Goal: Information Seeking & Learning: Learn about a topic

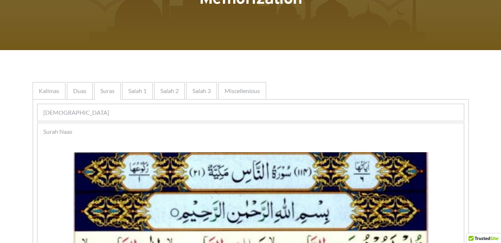
scroll to position [84, 0]
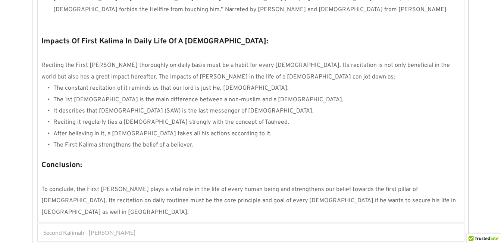
scroll to position [668, 0]
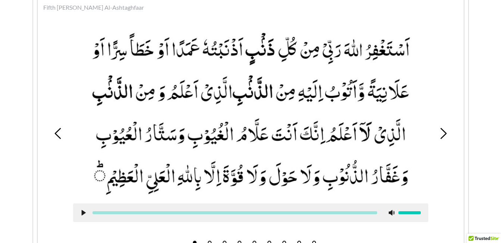
scroll to position [258, 0]
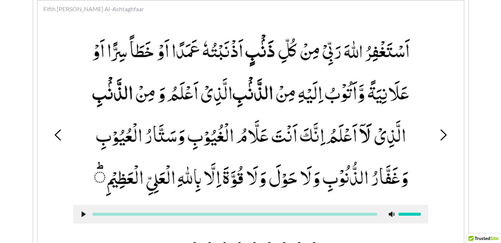
click at [445, 146] on div "1 2 3 4 5 6 7 8 9" at bounding box center [250, 134] width 419 height 229
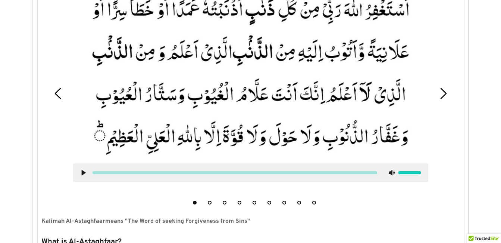
scroll to position [302, 0]
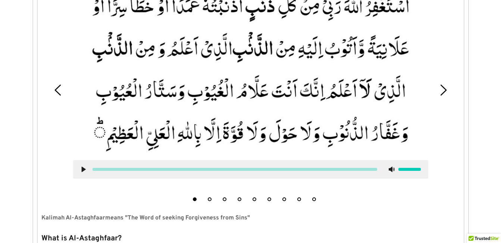
click at [299, 200] on button "8" at bounding box center [300, 199] width 4 height 4
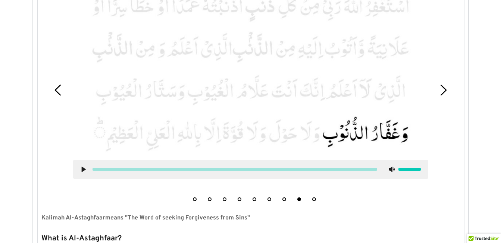
click at [81, 170] on icon at bounding box center [84, 169] width 6 height 6
click at [81, 169] on icon at bounding box center [84, 169] width 6 height 6
click at [80, 169] on div at bounding box center [250, 169] width 355 height 19
click at [83, 169] on use at bounding box center [83, 170] width 5 height 6
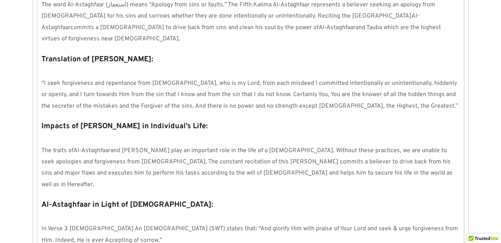
scroll to position [571, 0]
